Goal: Information Seeking & Learning: Learn about a topic

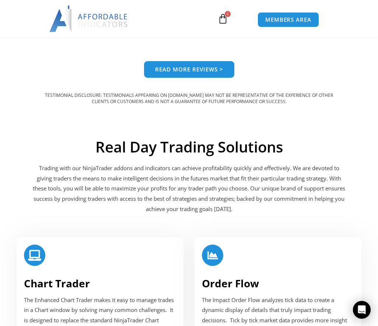
scroll to position [781, 0]
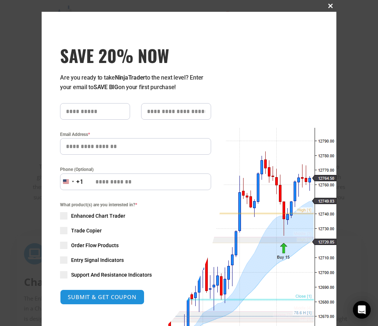
click at [329, 4] on span at bounding box center [331, 6] width 12 height 4
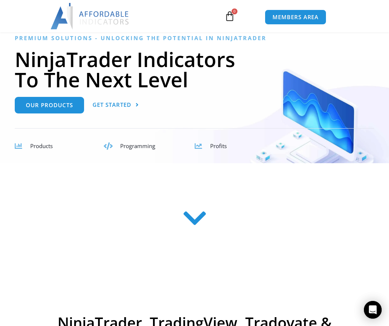
scroll to position [56, 0]
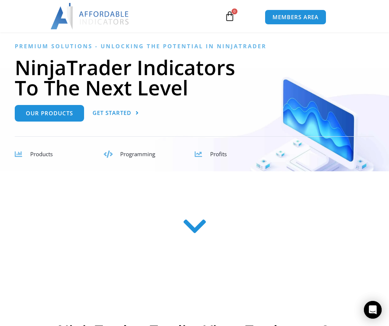
click at [47, 159] on div "Products" at bounding box center [60, 154] width 60 height 10
click at [47, 156] on span "Products" at bounding box center [41, 153] width 22 height 7
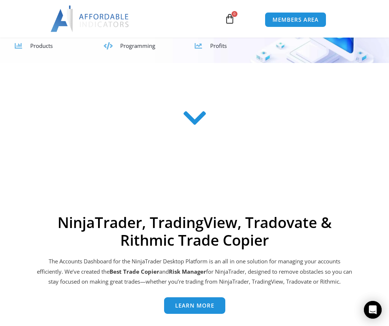
click at [189, 126] on icon at bounding box center [194, 118] width 26 height 26
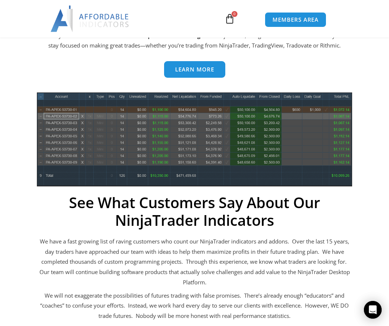
scroll to position [404, 0]
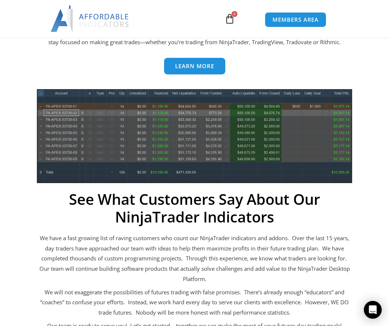
click at [195, 76] on div "NinjaTrader, TradingView, Tradovate & Rithmic Trade Copier The Accounts Dashboa…" at bounding box center [194, 201] width 315 height 455
click at [197, 64] on span "Learn more" at bounding box center [194, 63] width 39 height 6
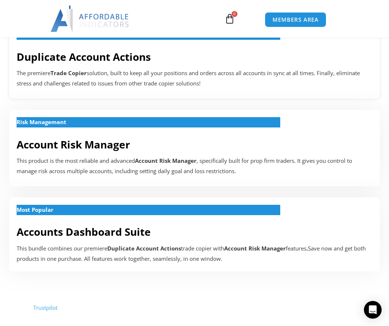
scroll to position [232, 0]
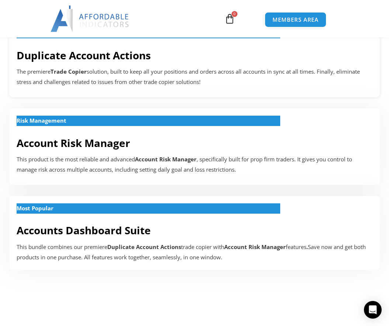
click at [133, 101] on div "The Basics Duplicate Account Actions The premiere Trade Copier solution, built …" at bounding box center [194, 59] width 381 height 88
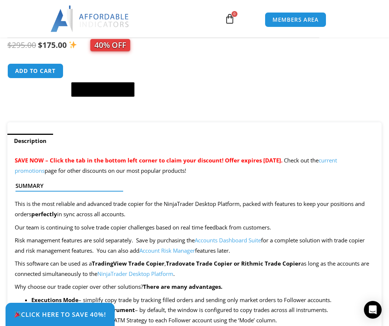
scroll to position [357, 0]
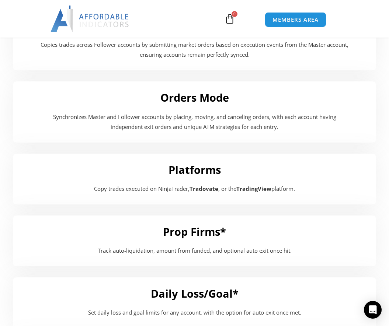
scroll to position [861, 0]
click at [164, 99] on h2 "Orders Mode" at bounding box center [194, 98] width 348 height 14
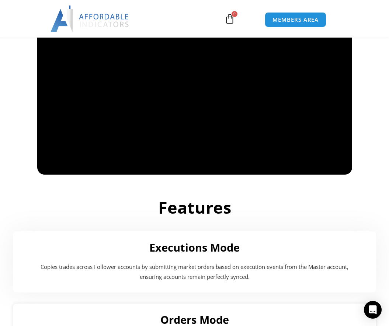
scroll to position [576, 0]
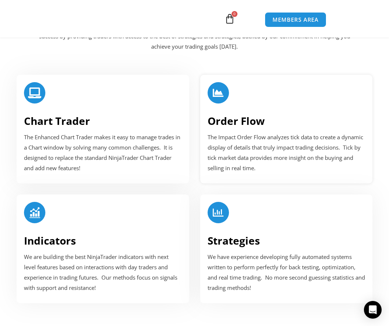
scroll to position [936, 0]
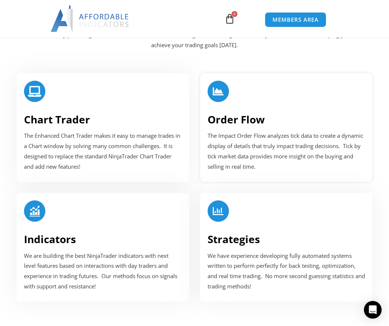
click at [240, 123] on link "Order Flow" at bounding box center [235, 119] width 57 height 14
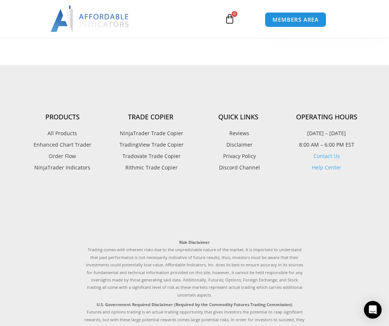
scroll to position [2150, 0]
